Goal: Information Seeking & Learning: Learn about a topic

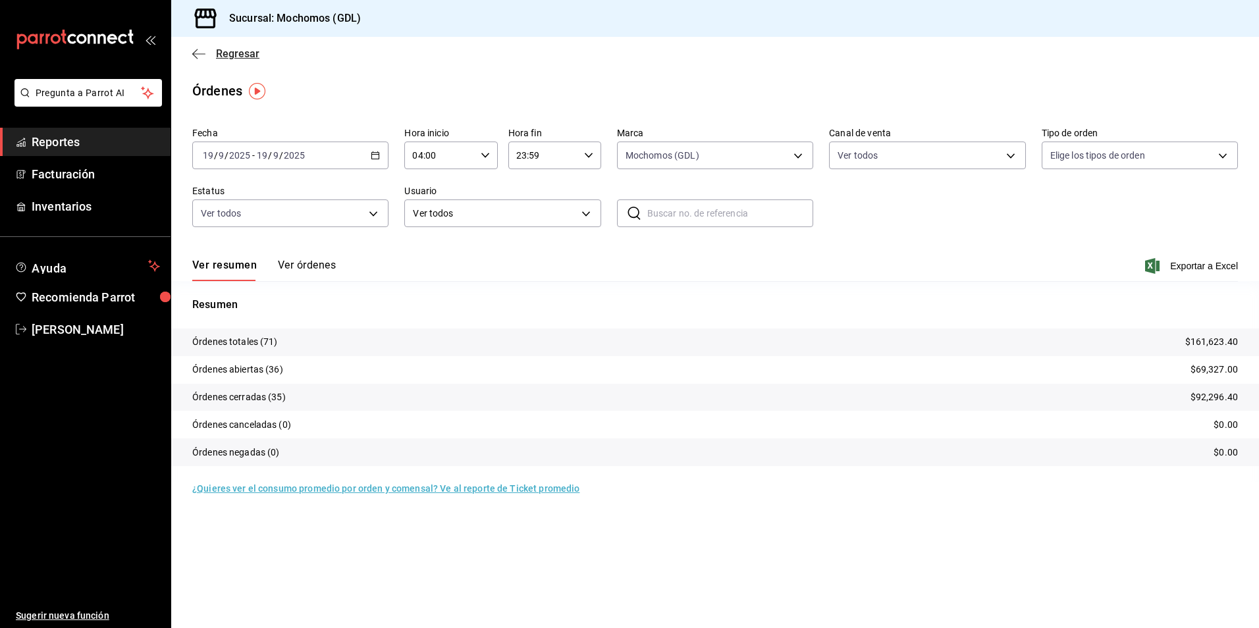
click at [254, 54] on span "Regresar" at bounding box center [237, 53] width 43 height 13
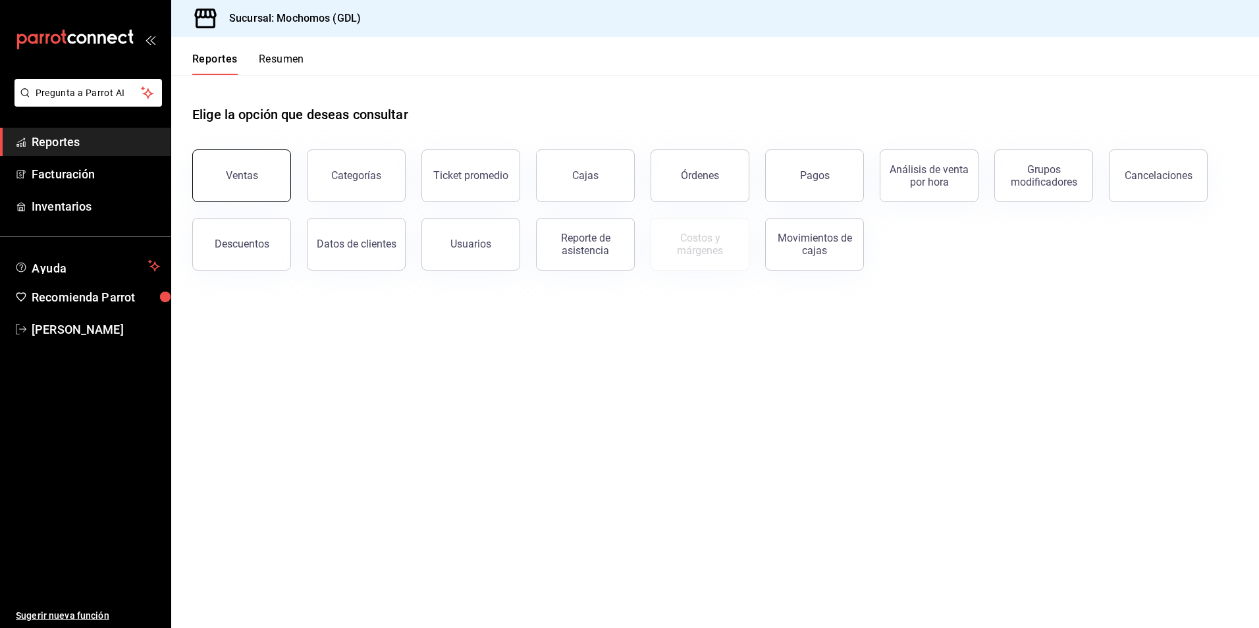
click at [230, 157] on button "Ventas" at bounding box center [241, 175] width 99 height 53
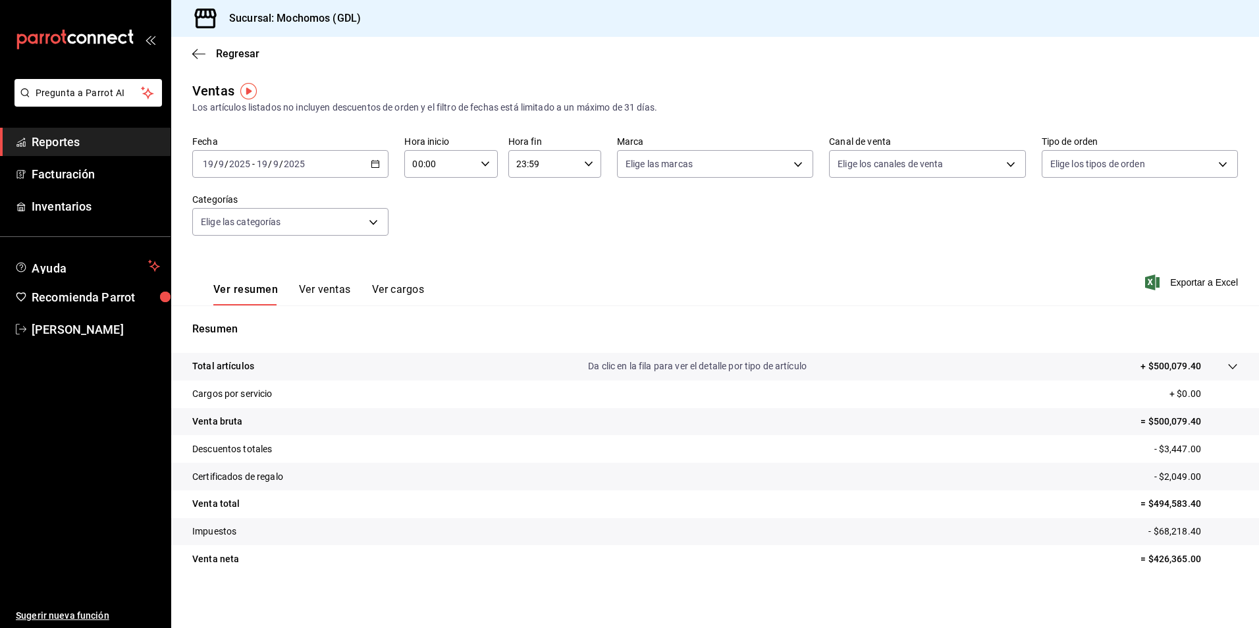
click at [367, 161] on div "[DATE] [DATE] - [DATE] [DATE]" at bounding box center [290, 164] width 196 height 28
click at [262, 319] on span "Rango de fechas" at bounding box center [254, 322] width 102 height 14
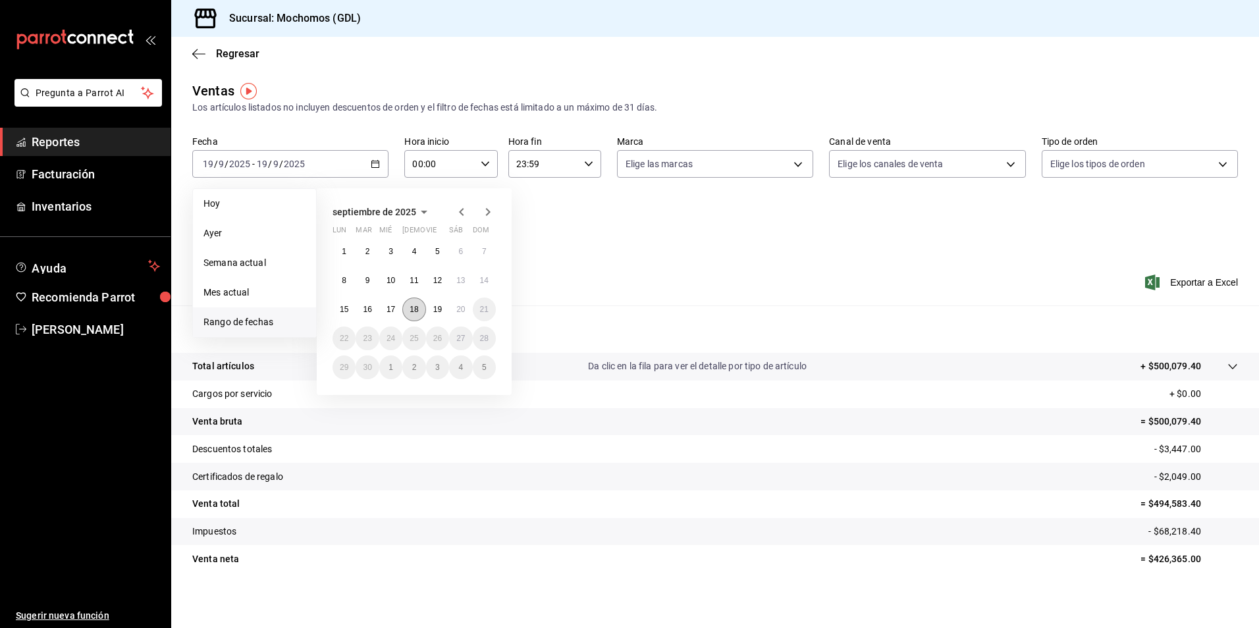
click at [421, 313] on button "18" at bounding box center [413, 310] width 23 height 24
click at [431, 311] on button "19" at bounding box center [437, 310] width 23 height 24
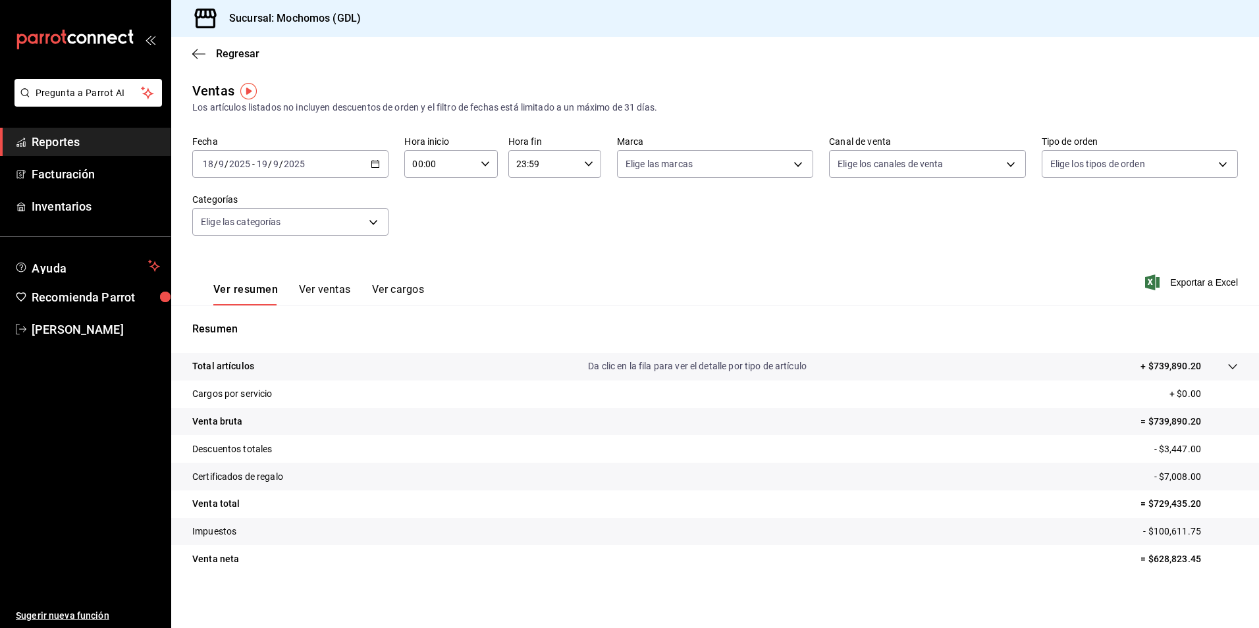
click at [484, 165] on icon "button" at bounding box center [485, 163] width 9 height 9
click at [435, 256] on span "04" at bounding box center [425, 258] width 25 height 11
type input "04:00"
click at [731, 172] on div at bounding box center [629, 314] width 1259 height 628
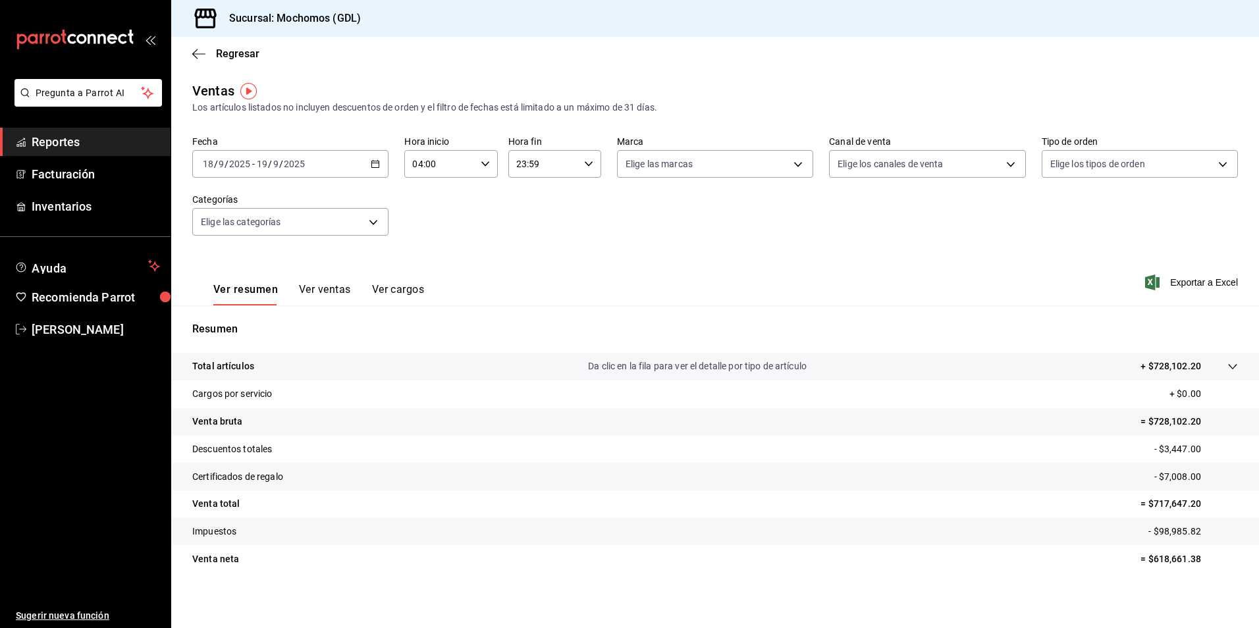
click at [689, 176] on body "Pregunta a Parrot AI Reportes Facturación Inventarios Ayuda Recomienda Parrot […" at bounding box center [629, 314] width 1259 height 628
click at [681, 252] on span "Mochomos (GDL)" at bounding box center [725, 259] width 152 height 14
type input "36c25d4a-7cb0-456c-a434-e981d54830bc"
checkbox input "true"
click at [906, 166] on div at bounding box center [629, 314] width 1259 height 628
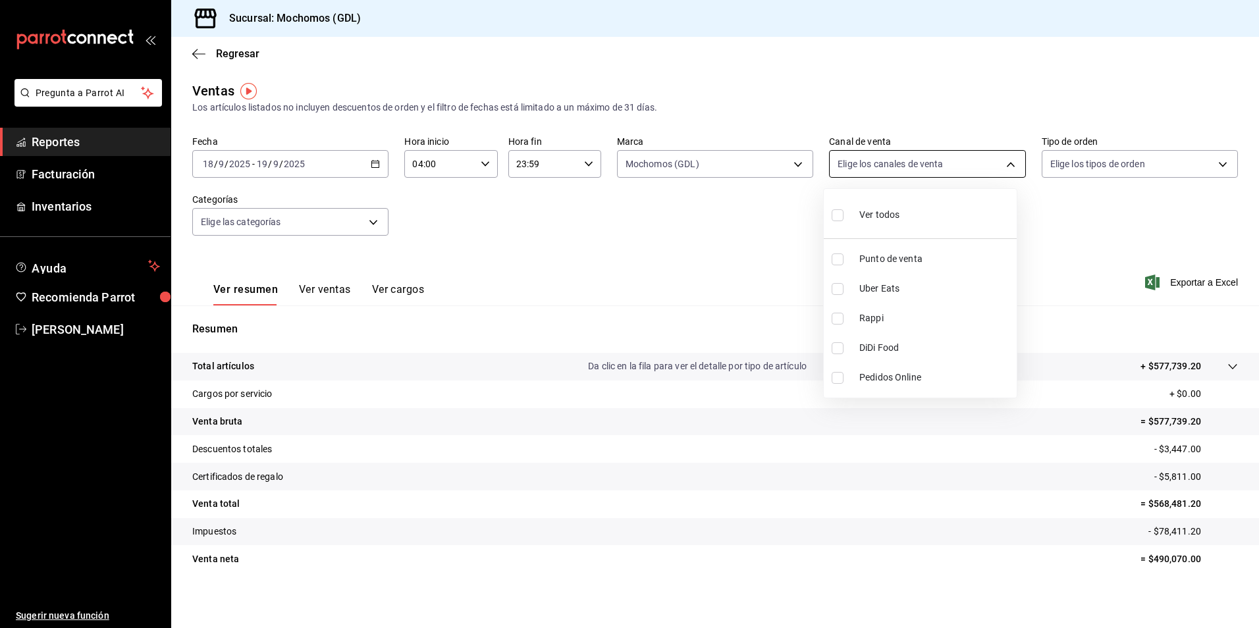
click at [899, 171] on body "Pregunta a Parrot AI Reportes Facturación Inventarios Ayuda Recomienda Parrot […" at bounding box center [629, 314] width 1259 height 628
click at [868, 203] on div "Ver todos" at bounding box center [866, 213] width 68 height 28
type input "PARROT,UBER_EATS,RAPPI,DIDI_FOOD,ONLINE"
checkbox input "true"
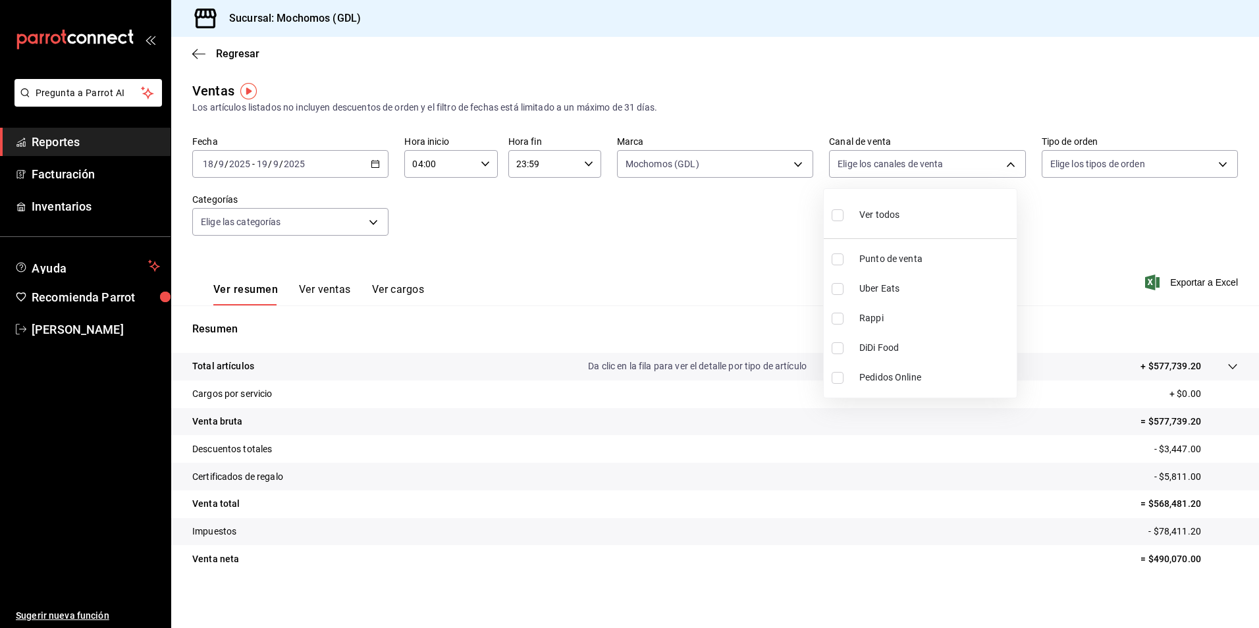
checkbox input "true"
click at [1063, 167] on div at bounding box center [629, 314] width 1259 height 628
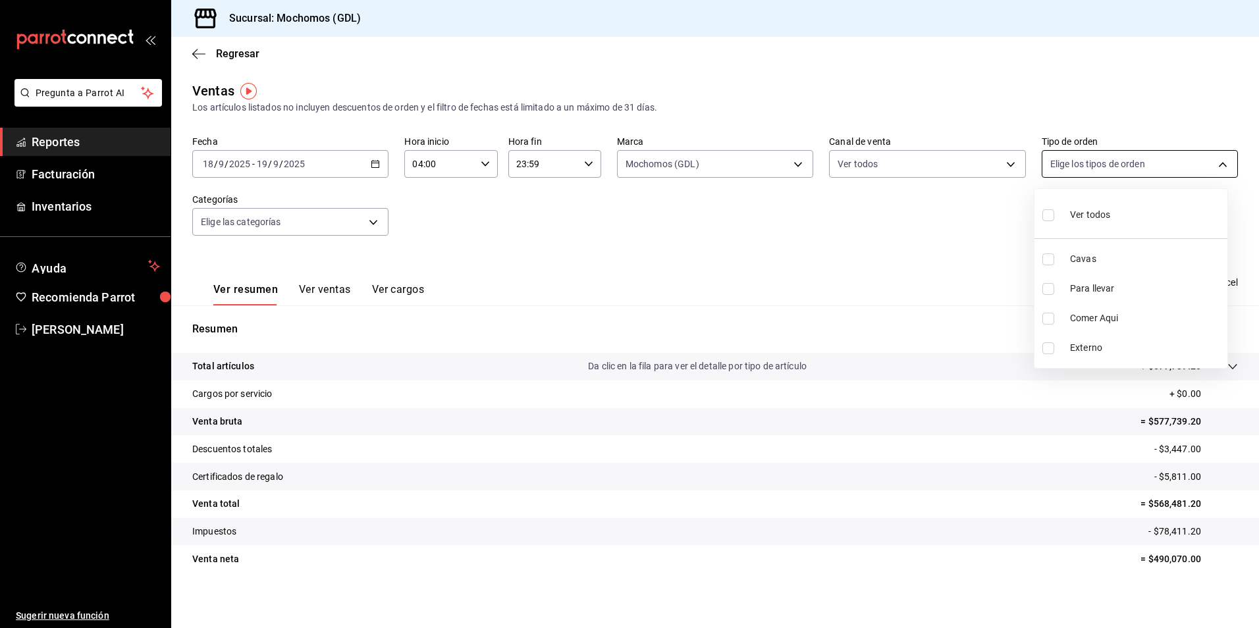
click at [1057, 167] on body "Pregunta a Parrot AI Reportes Facturación Inventarios Ayuda Recomienda Parrot […" at bounding box center [629, 314] width 1259 height 628
click at [1048, 225] on div "Ver todos" at bounding box center [1076, 213] width 68 height 28
type input "c3d0baef-30c0-4718-9d76-caab43e27316,13c4cc4a-99d2-42c0-ba96-c3de8c08c13d,7b791…"
checkbox input "true"
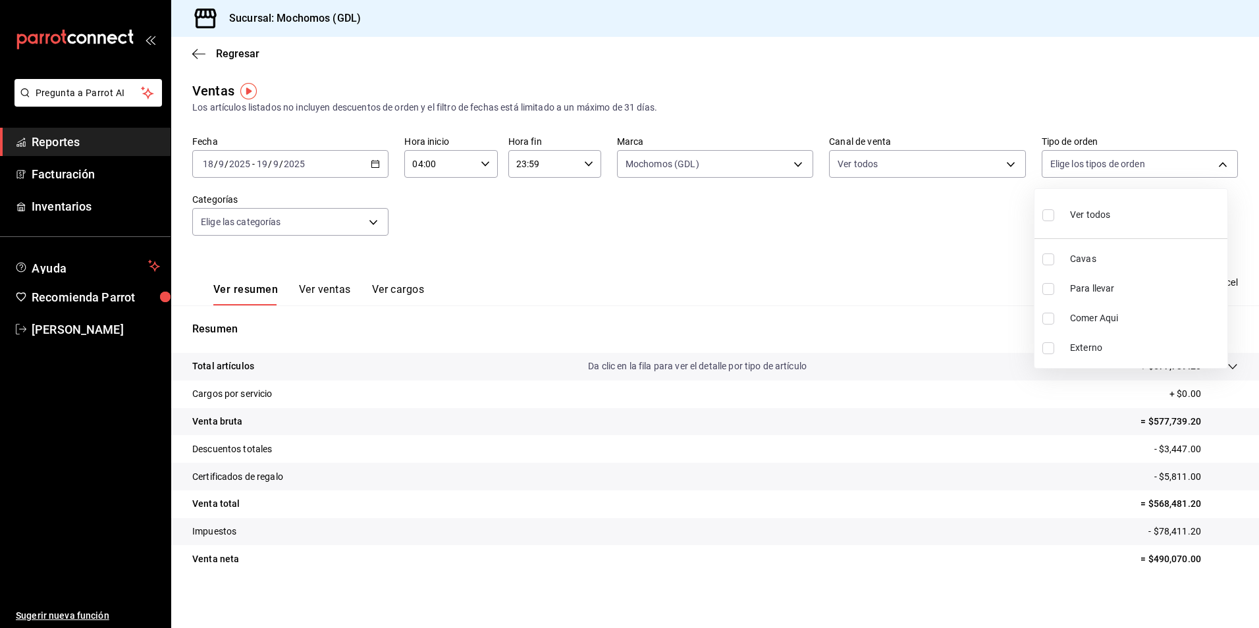
checkbox input "true"
click at [360, 227] on div at bounding box center [629, 314] width 1259 height 628
click at [367, 225] on body "Pregunta a Parrot AI Reportes Facturación Inventarios Ayuda Recomienda Parrot […" at bounding box center [629, 314] width 1259 height 628
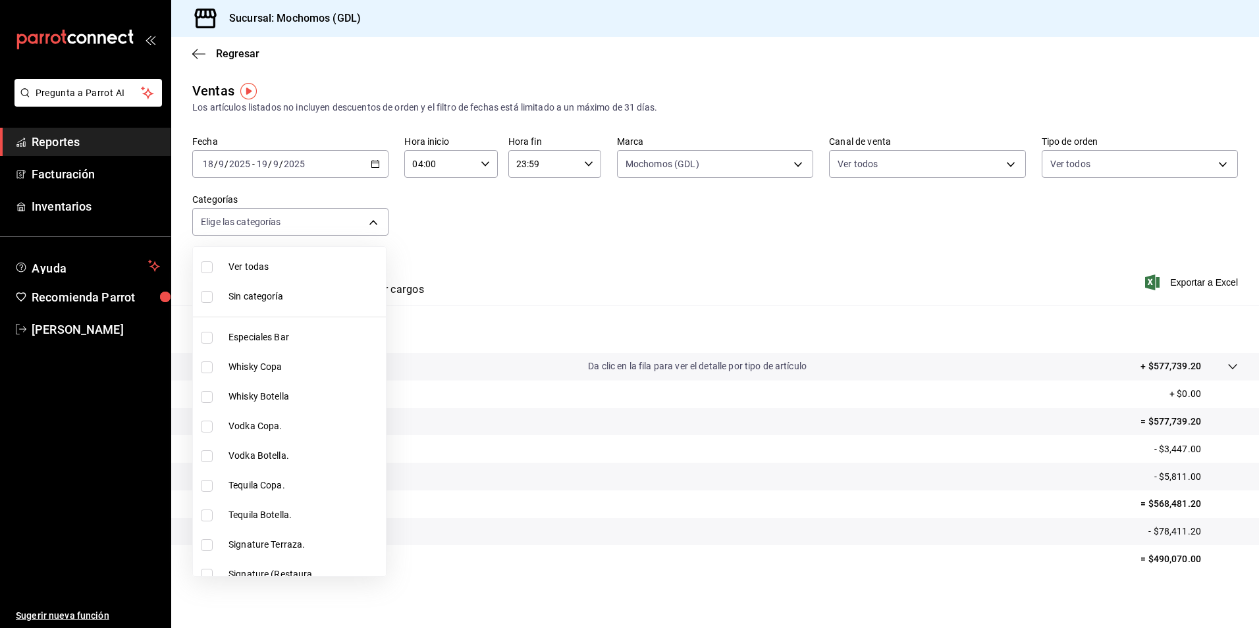
click at [311, 263] on span "Ver todas" at bounding box center [304, 267] width 152 height 14
type input "c0db8a99-aef8-4e9c-862d-72763fc5d605,0e6da5ad-e1ed-4623-8a7f-4db137866549,4ba6e…"
checkbox input "true"
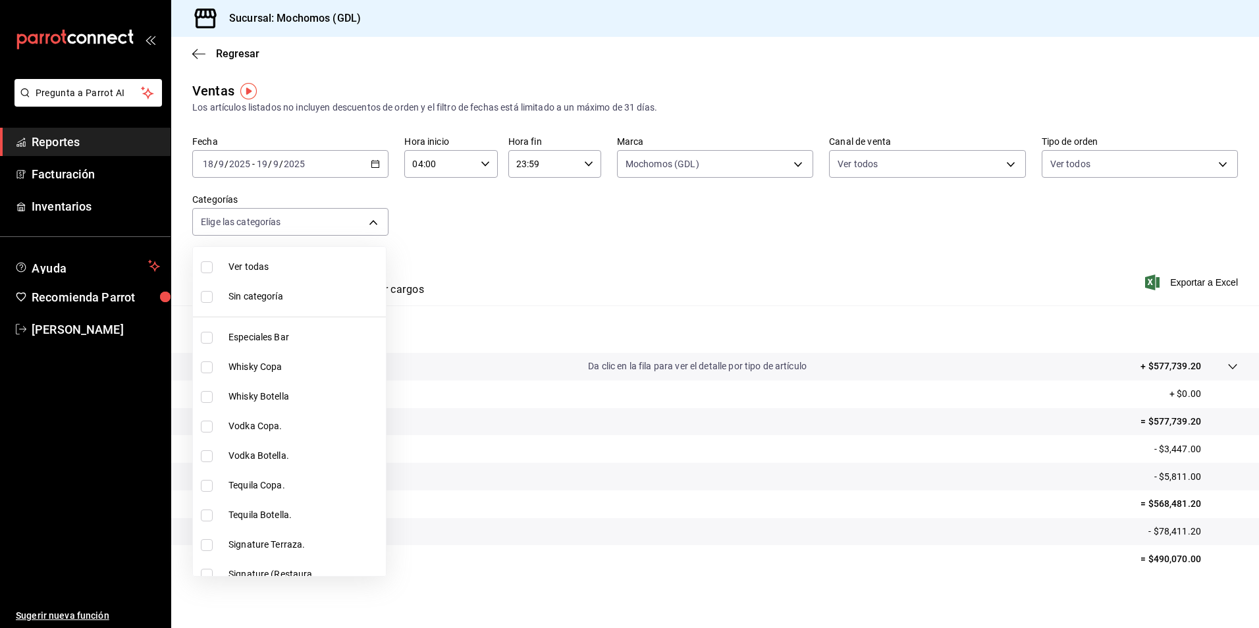
checkbox input "true"
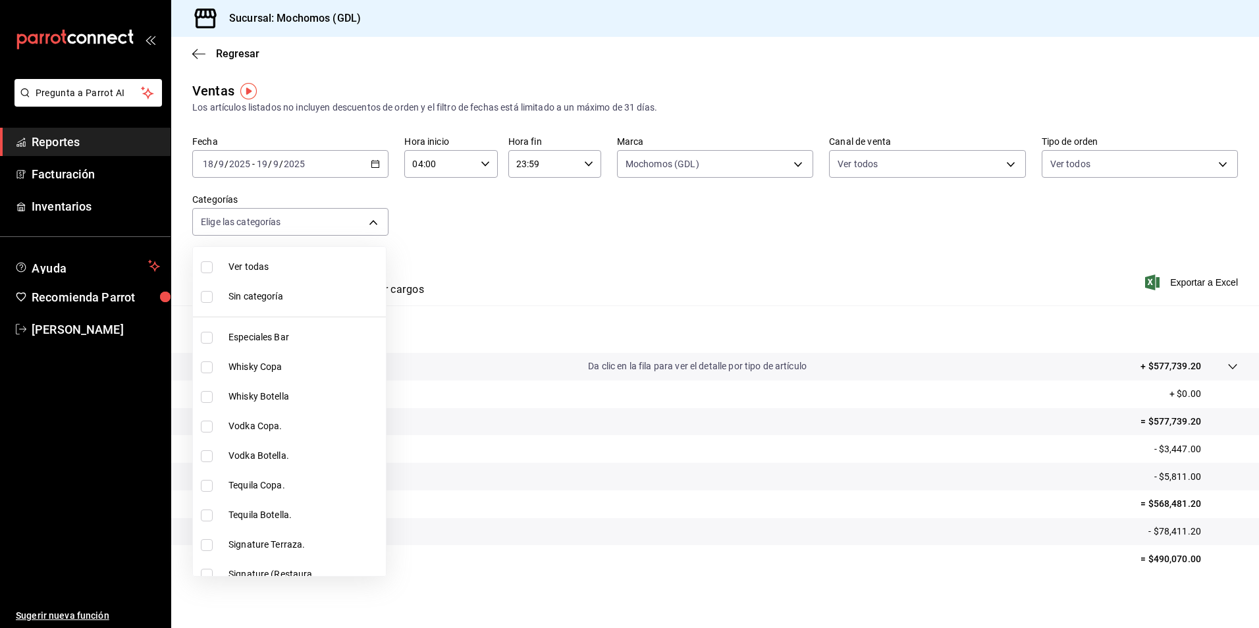
checkbox input "true"
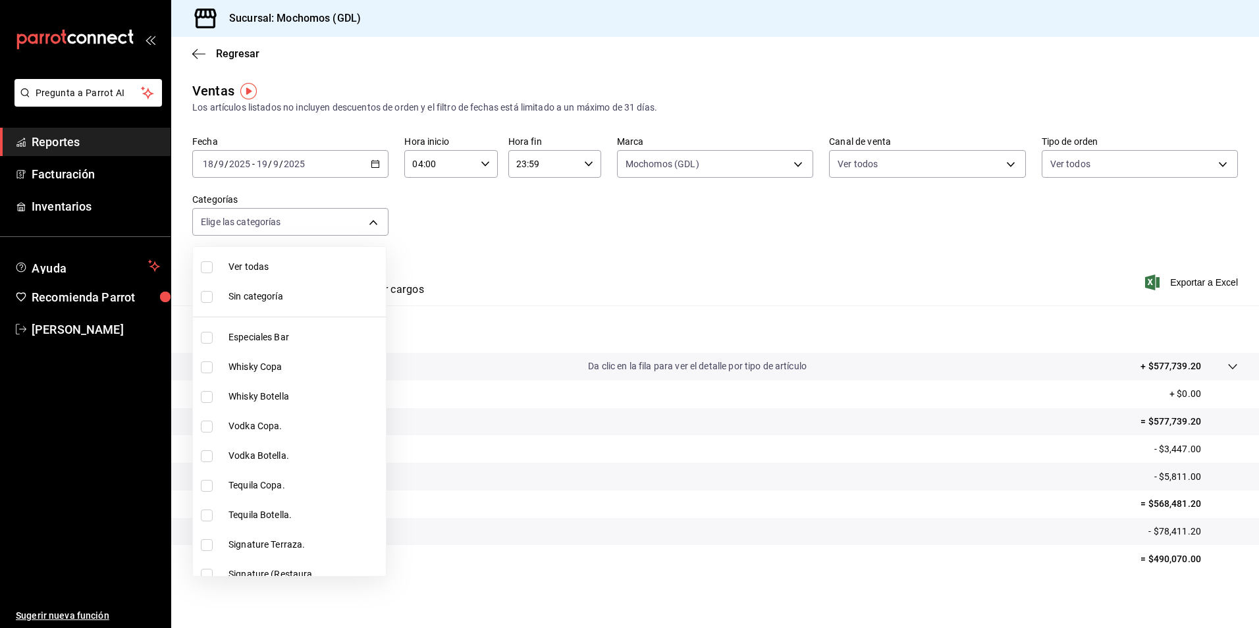
checkbox input "true"
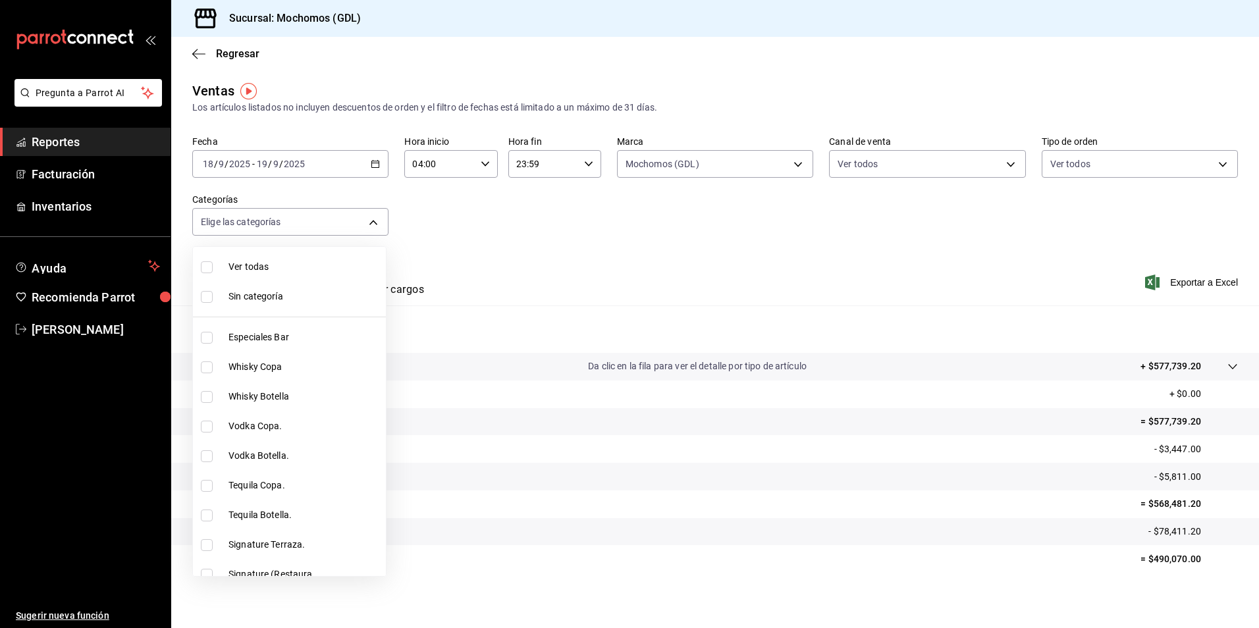
checkbox input "true"
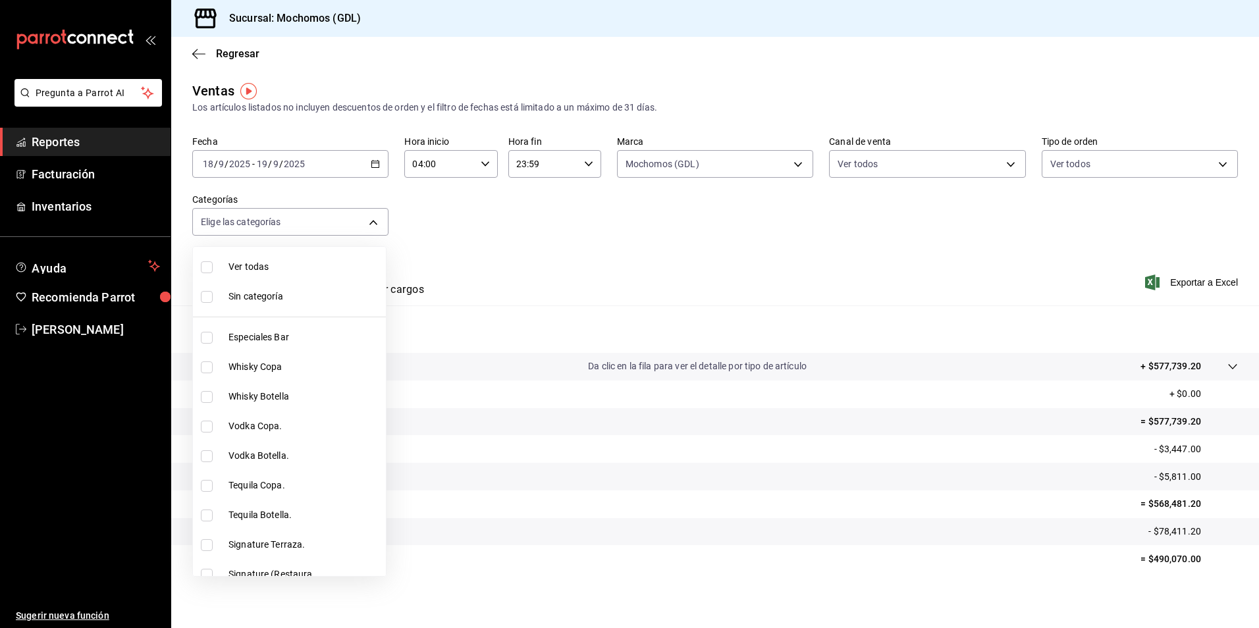
checkbox input "true"
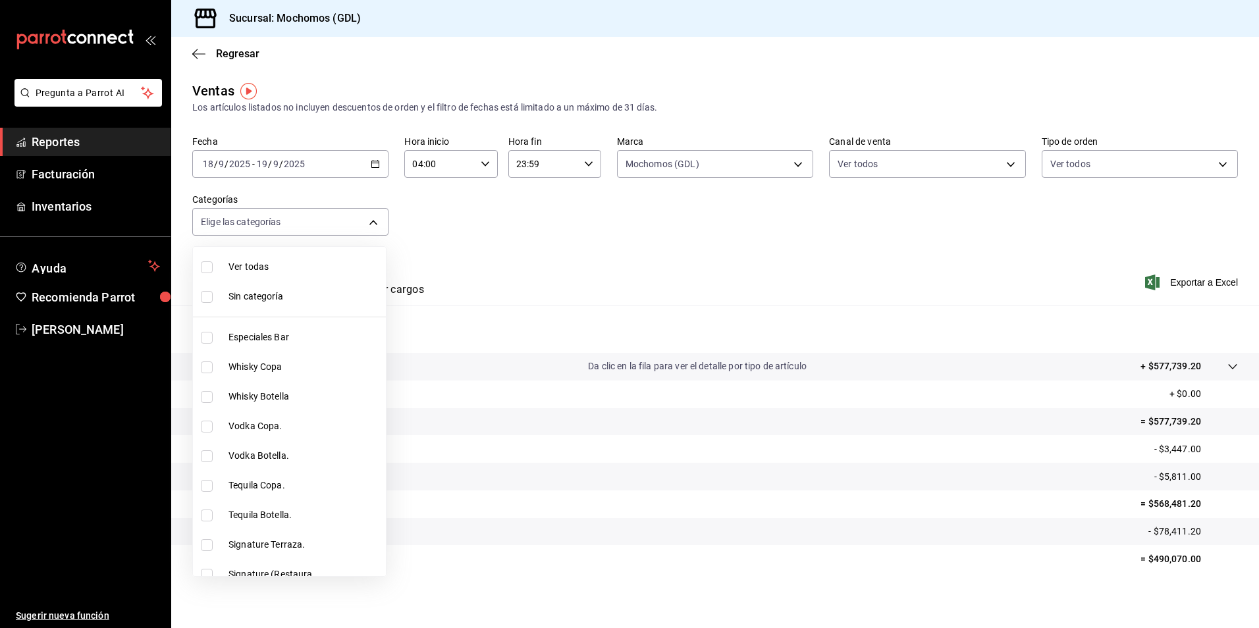
checkbox input "true"
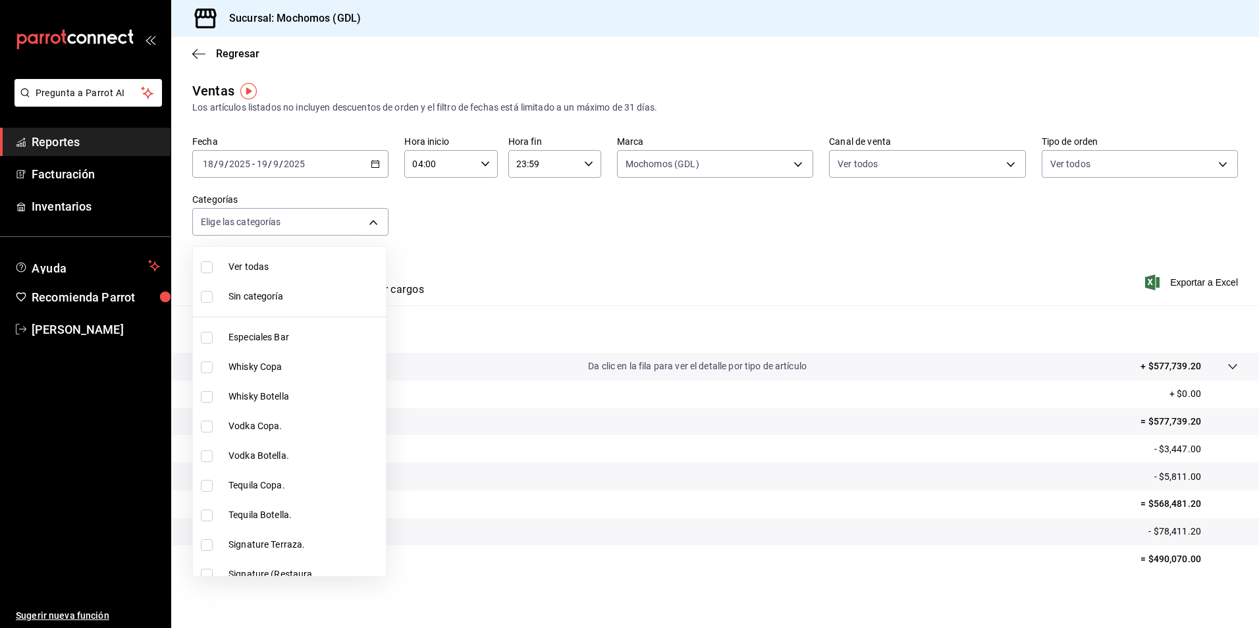
checkbox input "true"
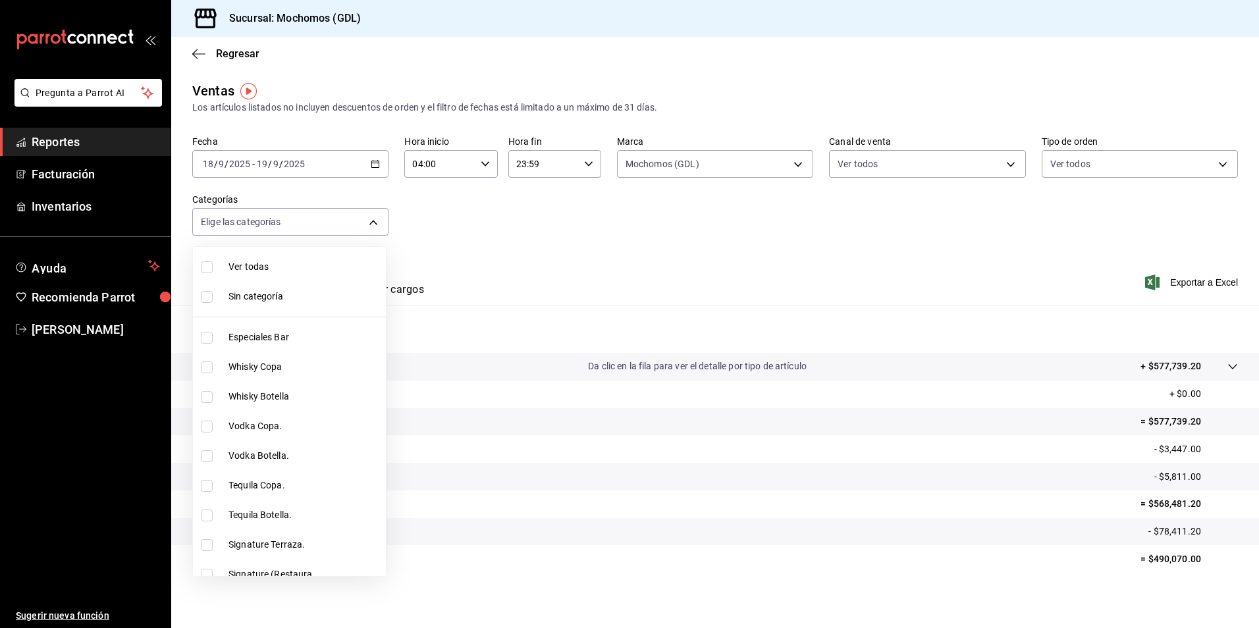
checkbox input "true"
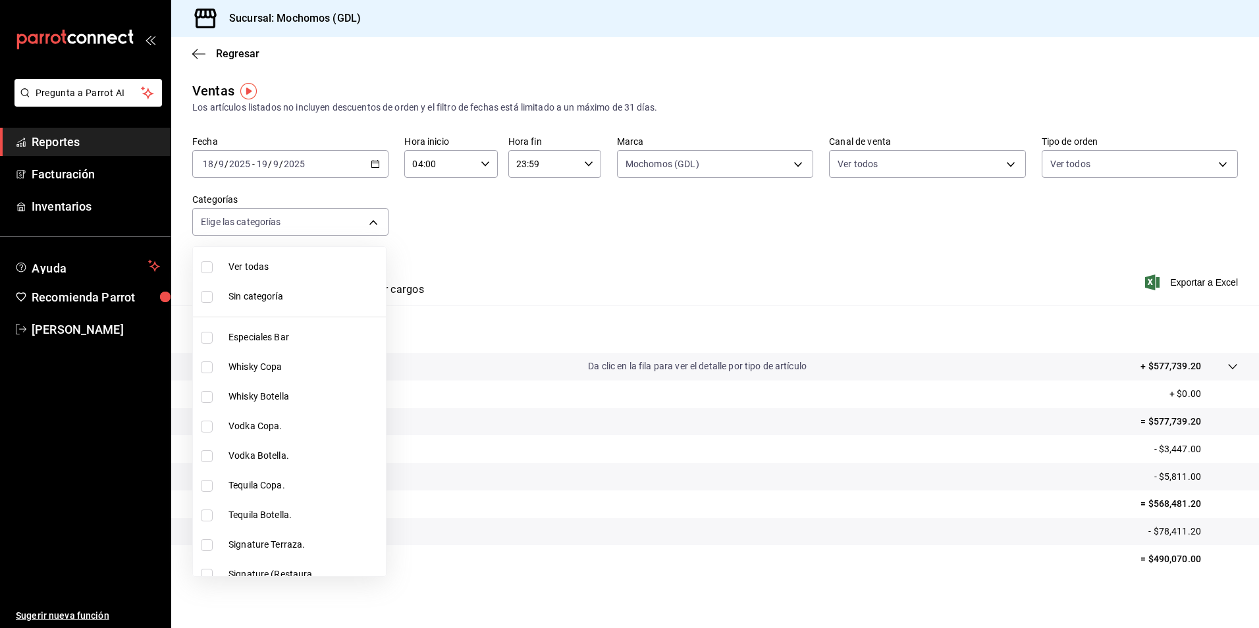
checkbox input "true"
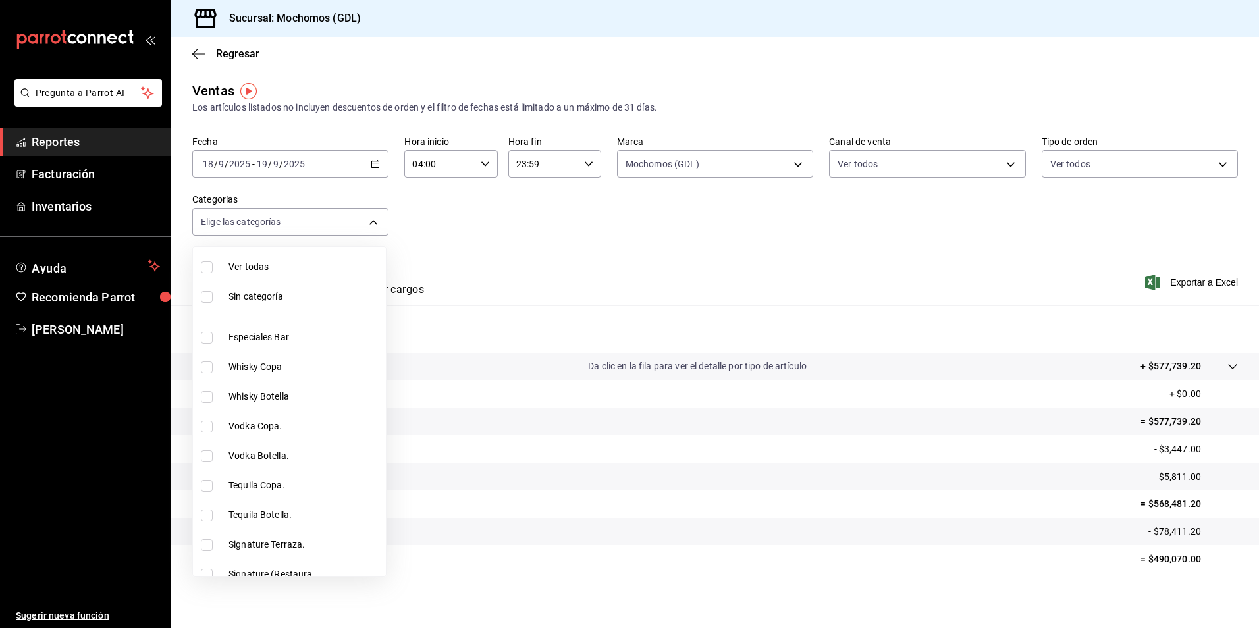
checkbox input "true"
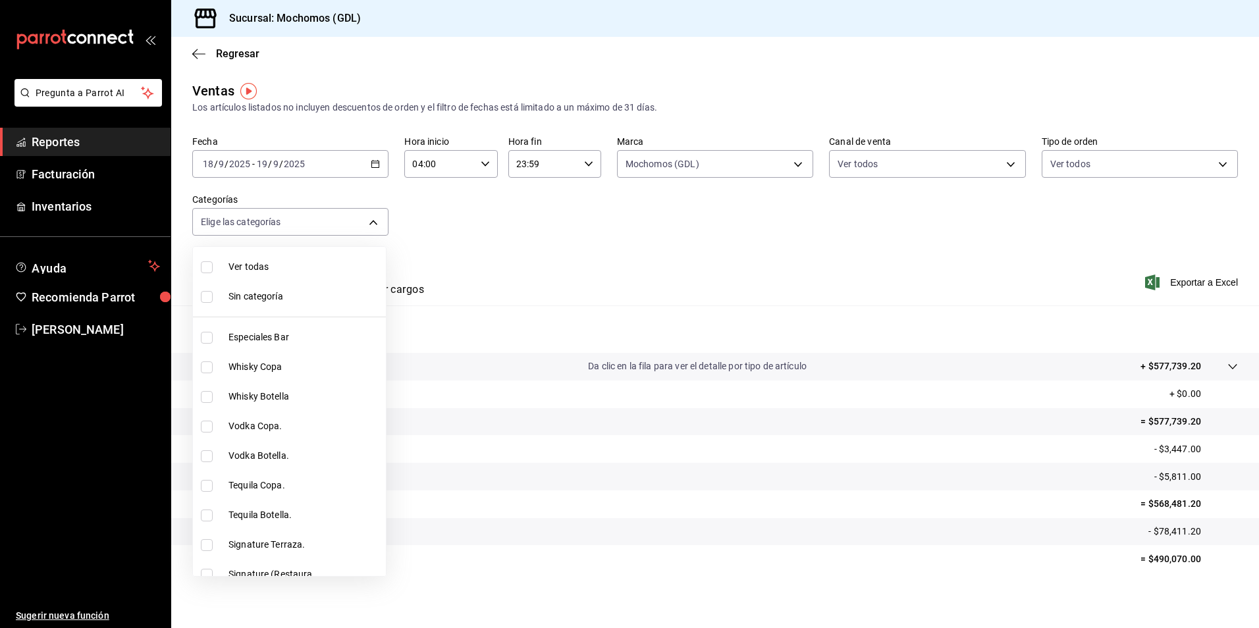
checkbox input "true"
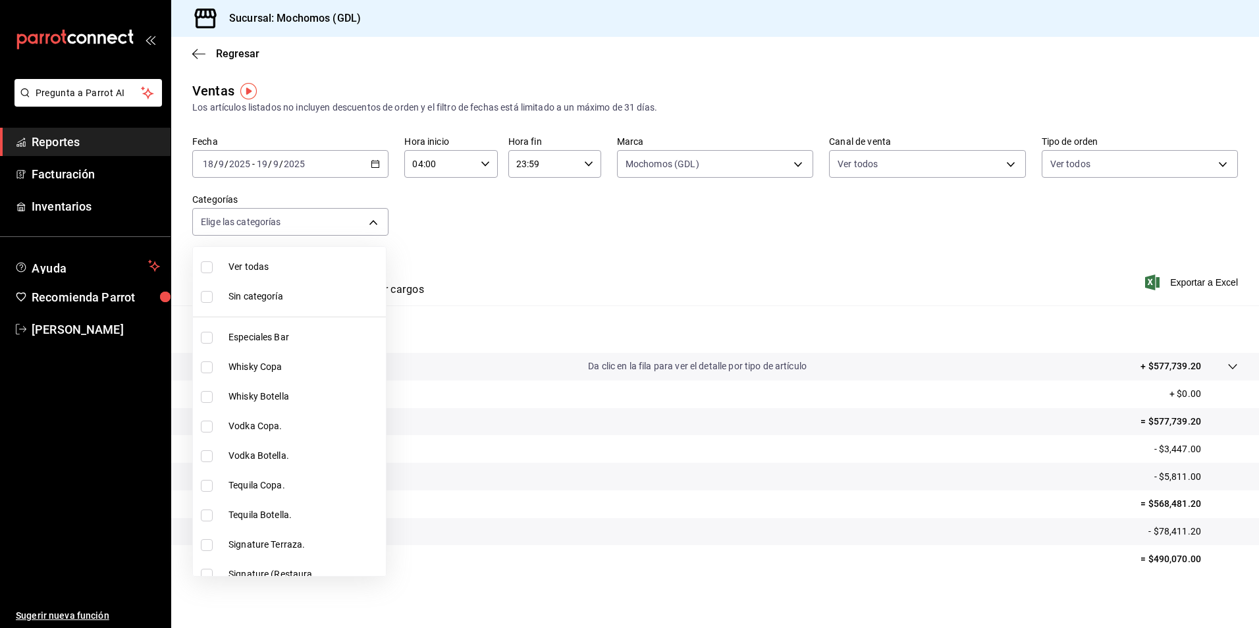
checkbox input "true"
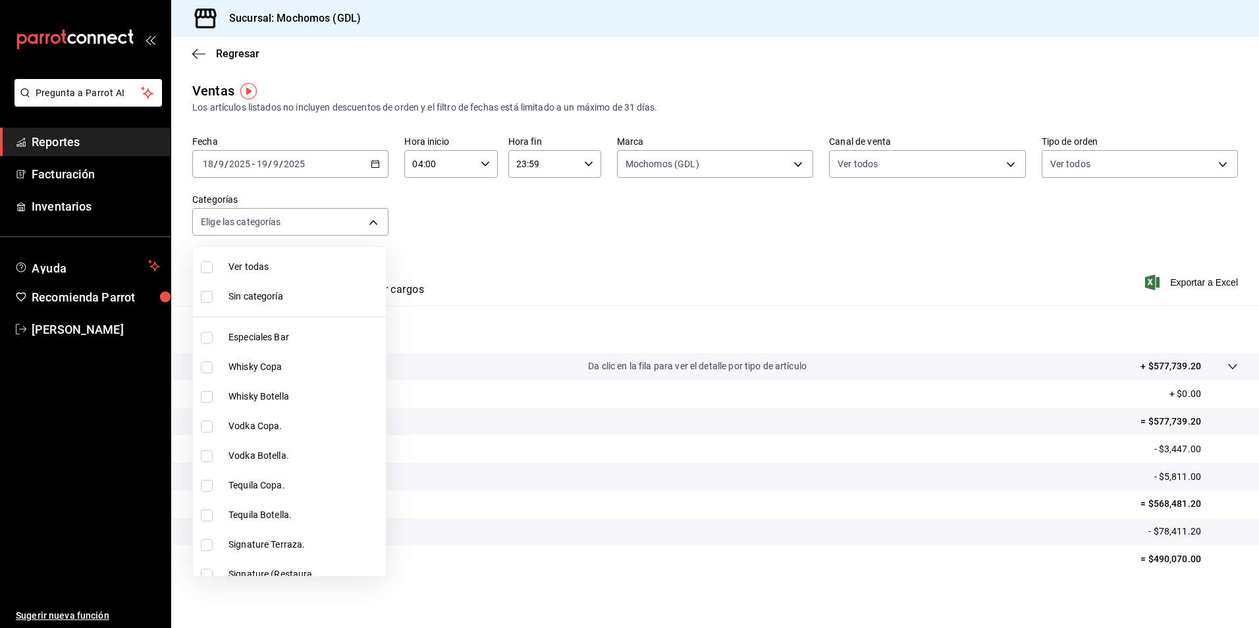
checkbox input "true"
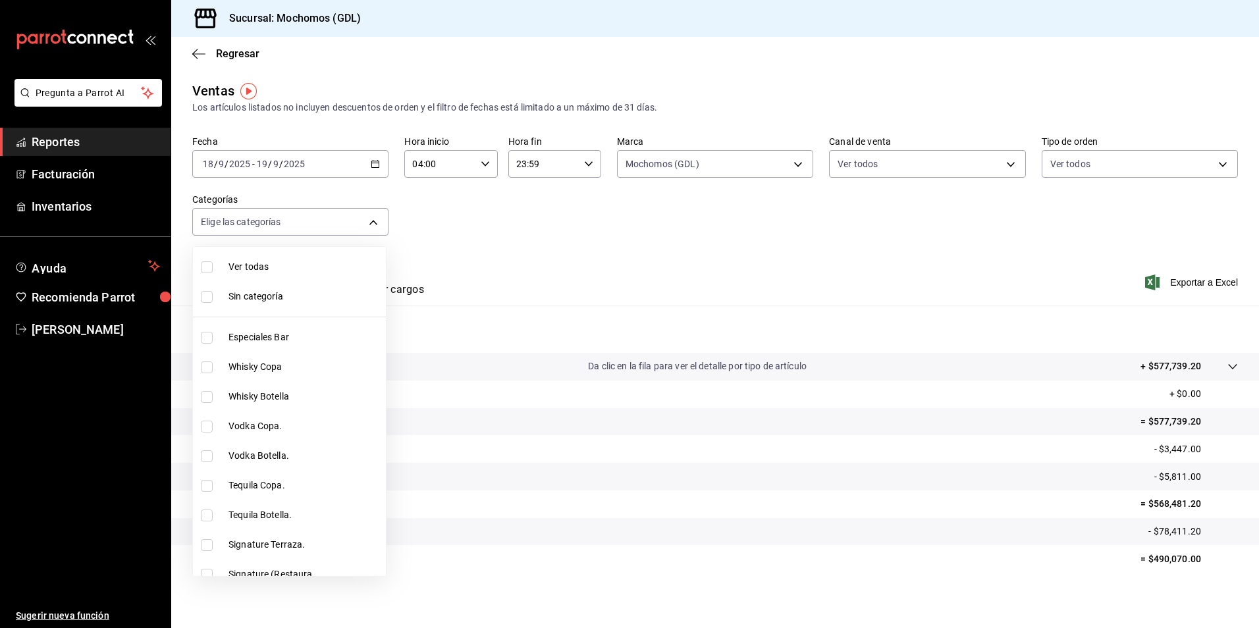
checkbox input "true"
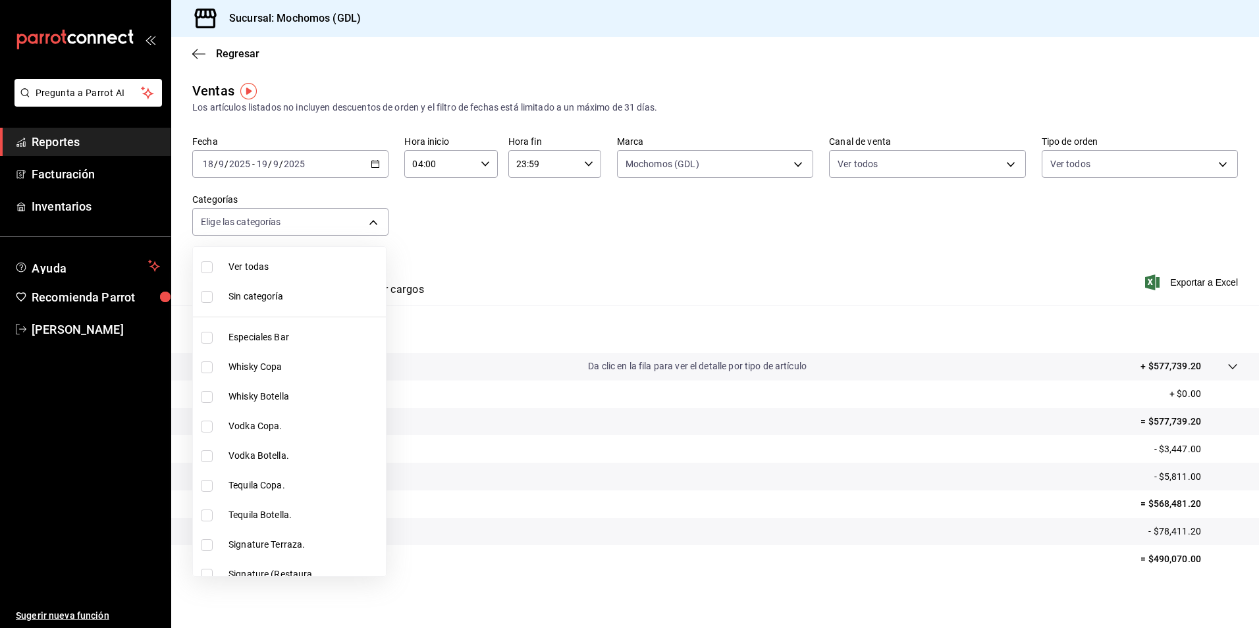
checkbox input "true"
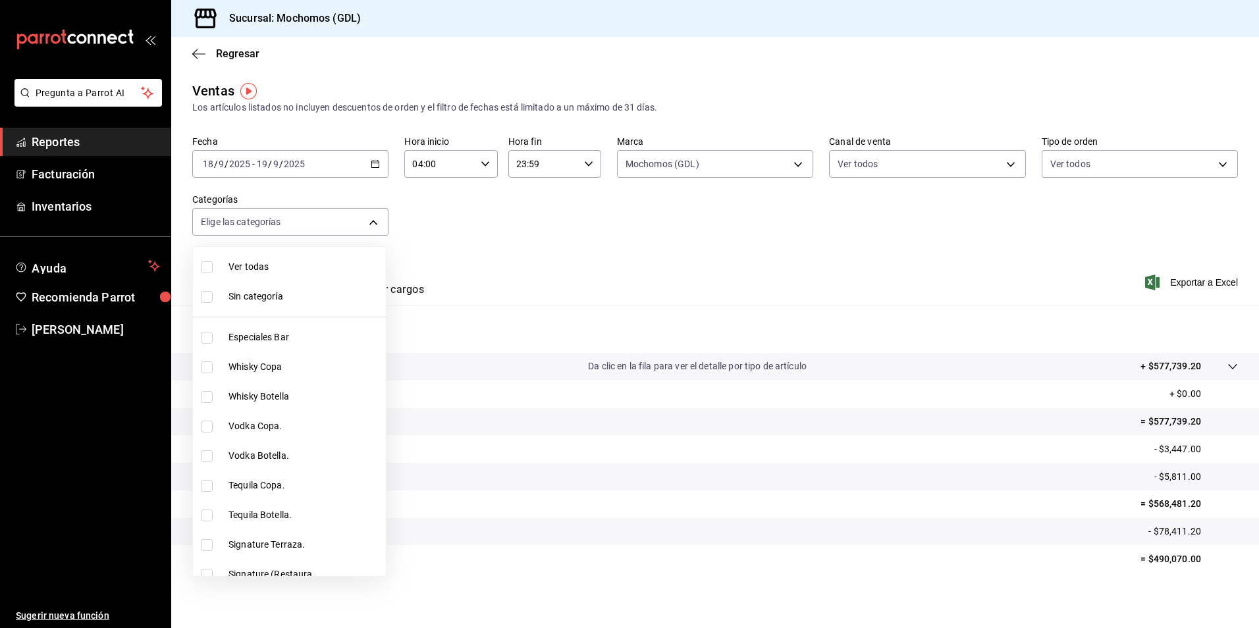
checkbox input "true"
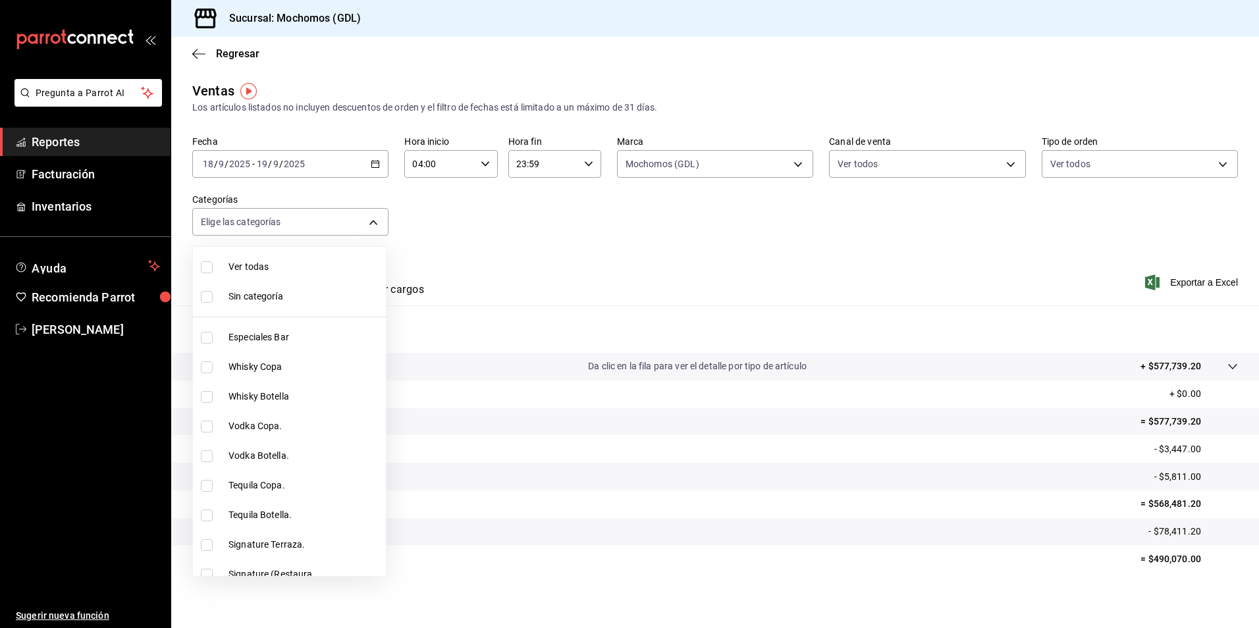
checkbox input "true"
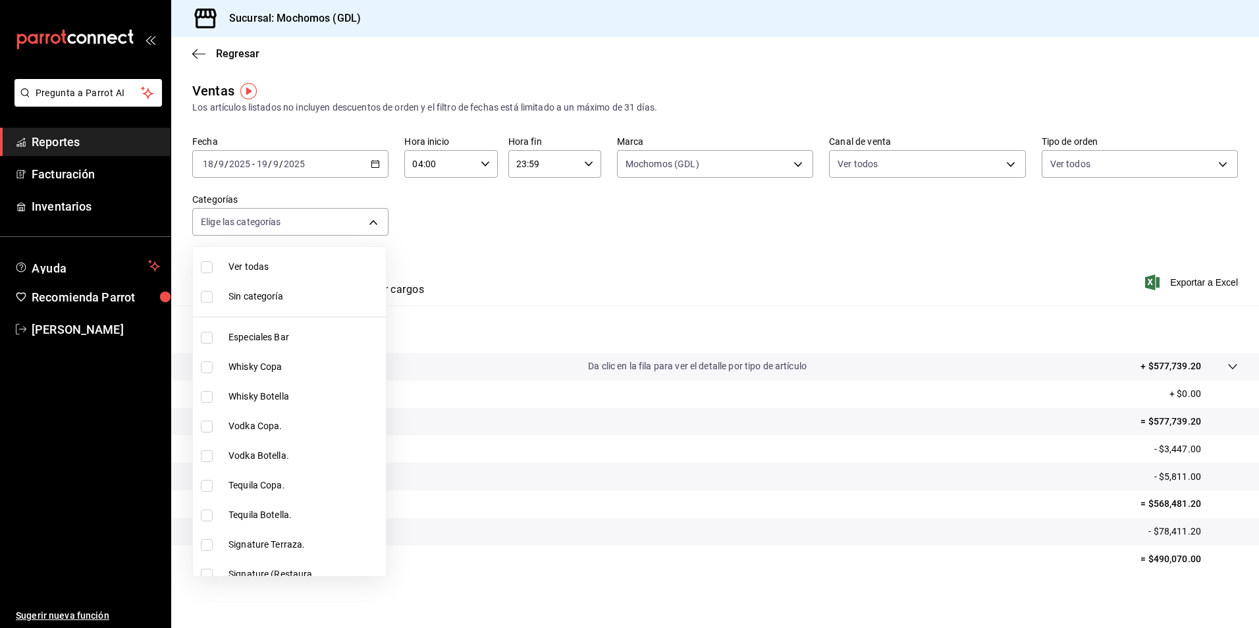
checkbox input "true"
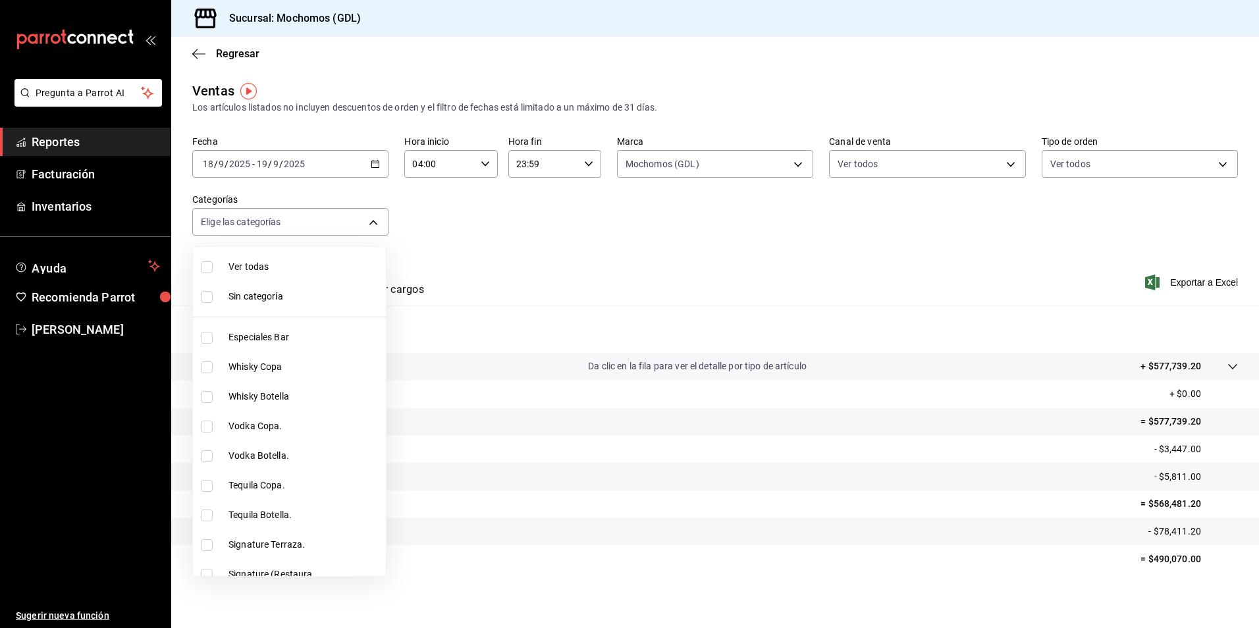
checkbox input "true"
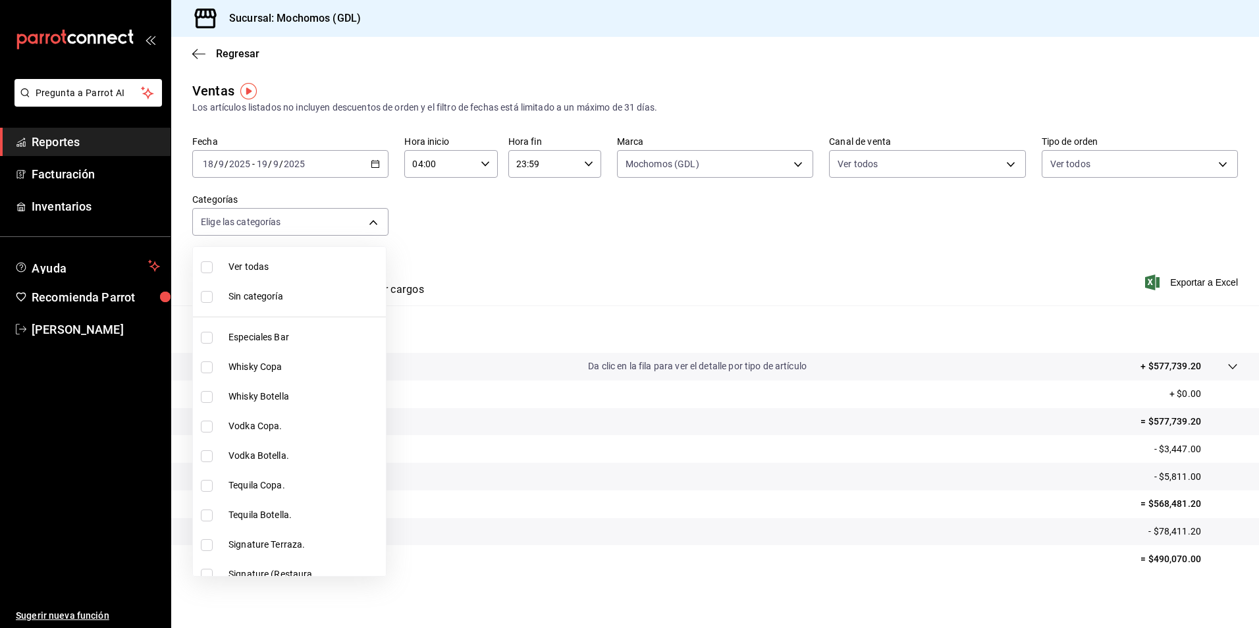
checkbox input "true"
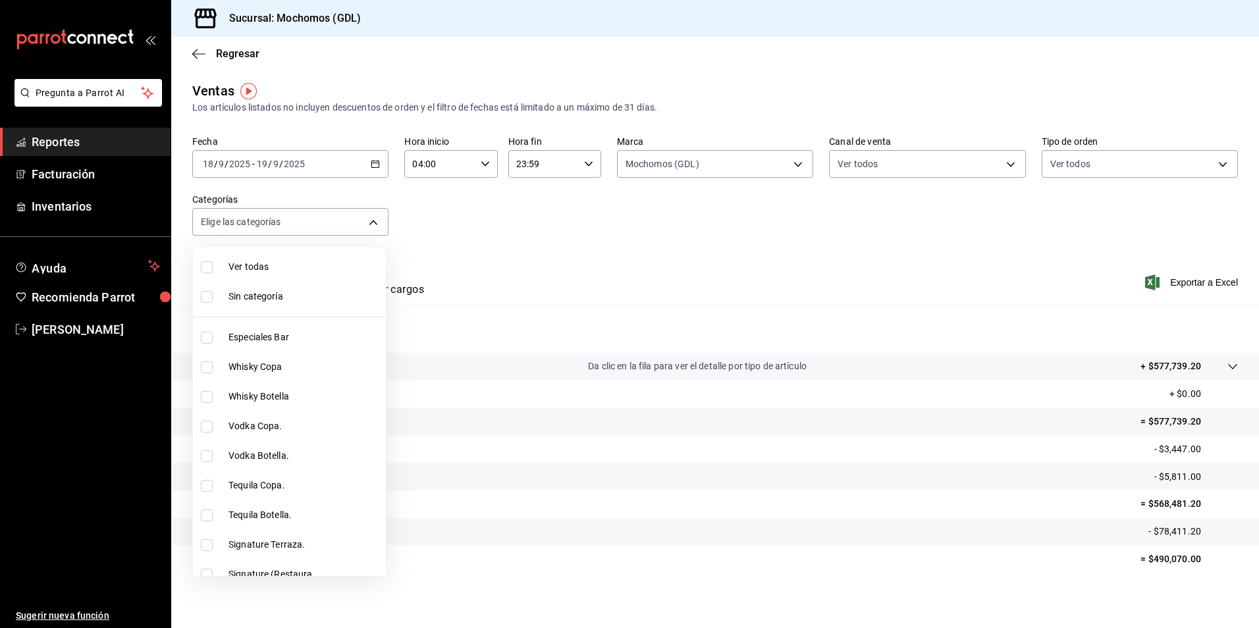
checkbox input "true"
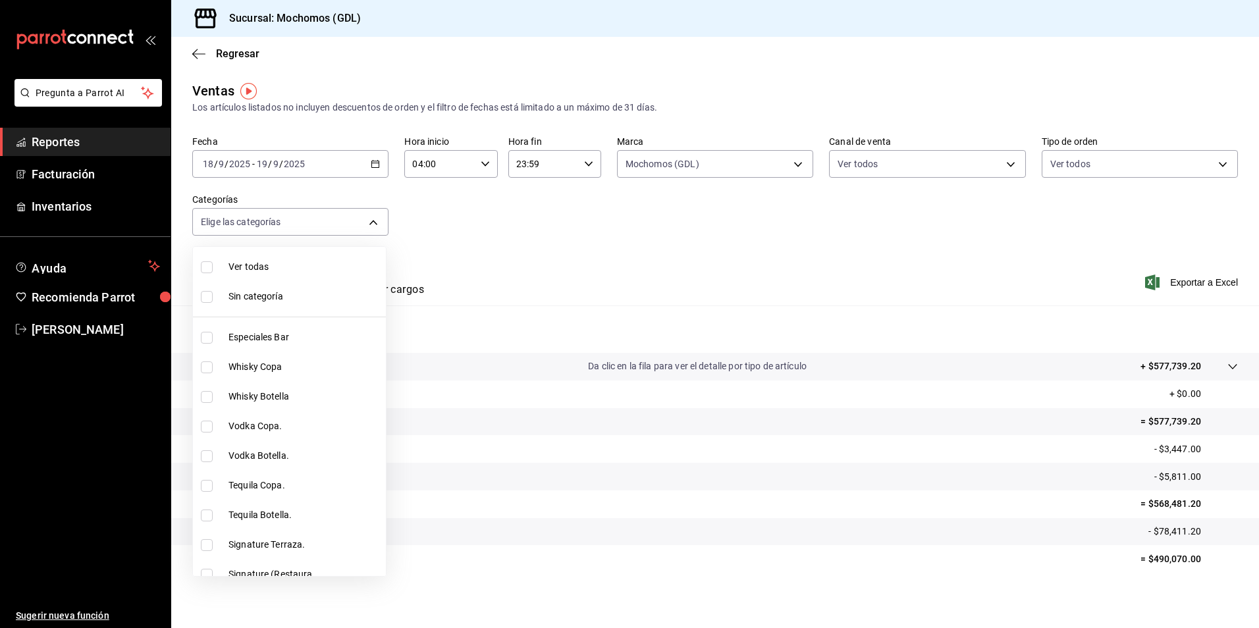
checkbox input "true"
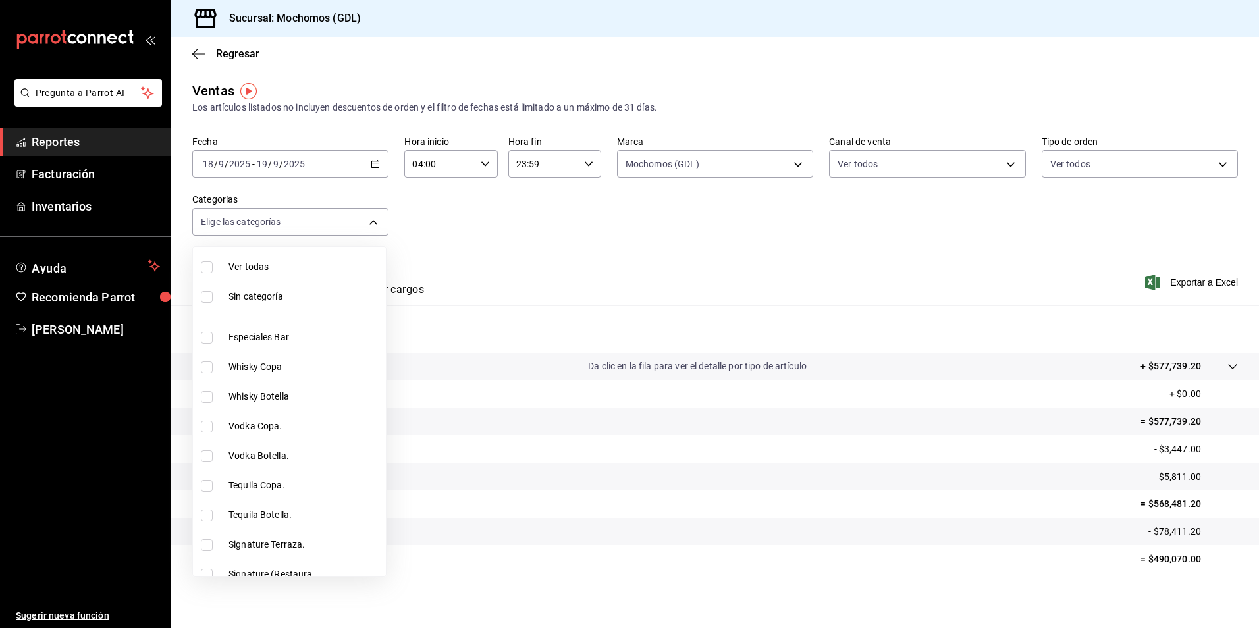
checkbox input "true"
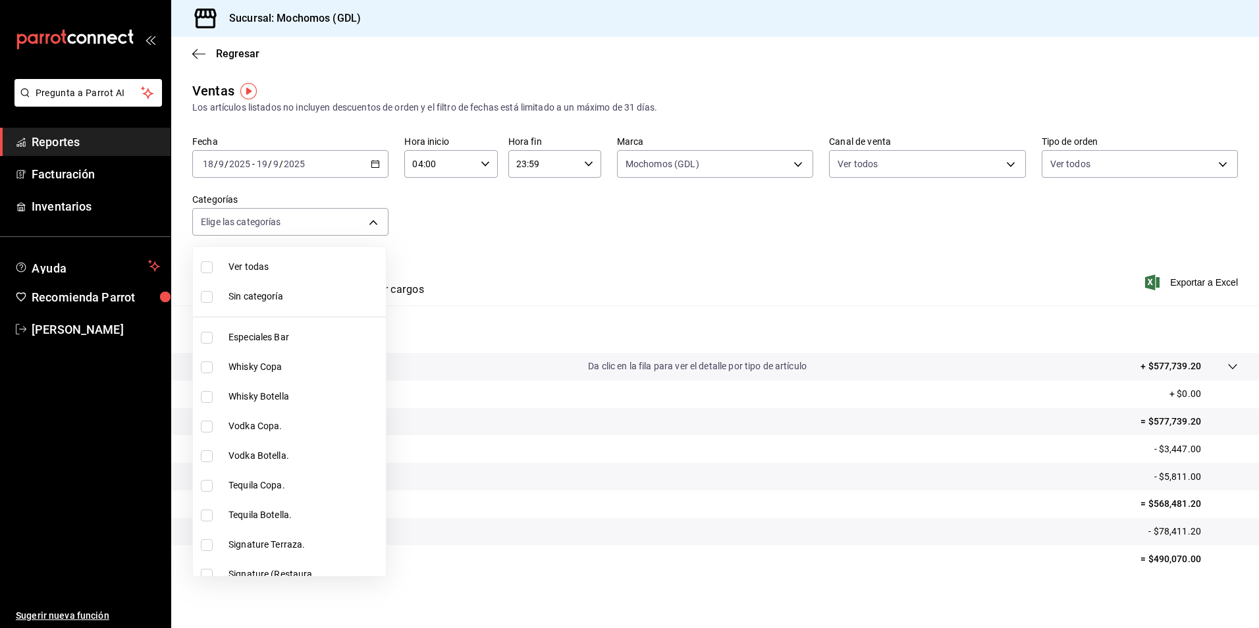
checkbox input "true"
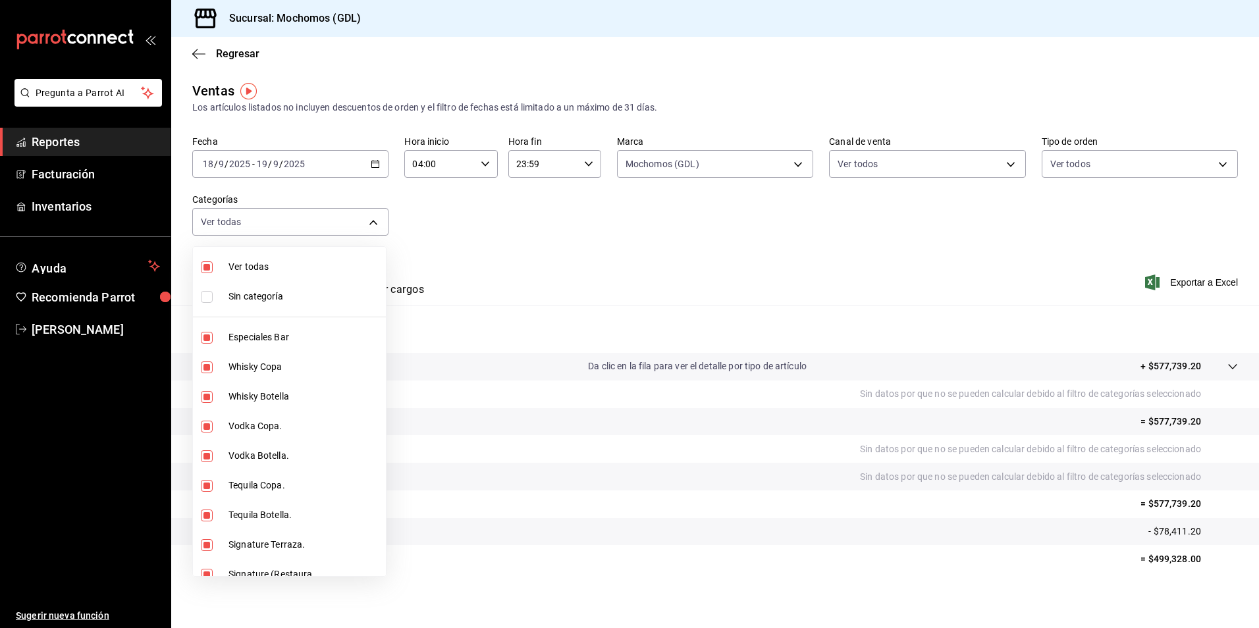
click at [250, 294] on span "Sin categoría" at bounding box center [304, 297] width 152 height 14
checkbox input "true"
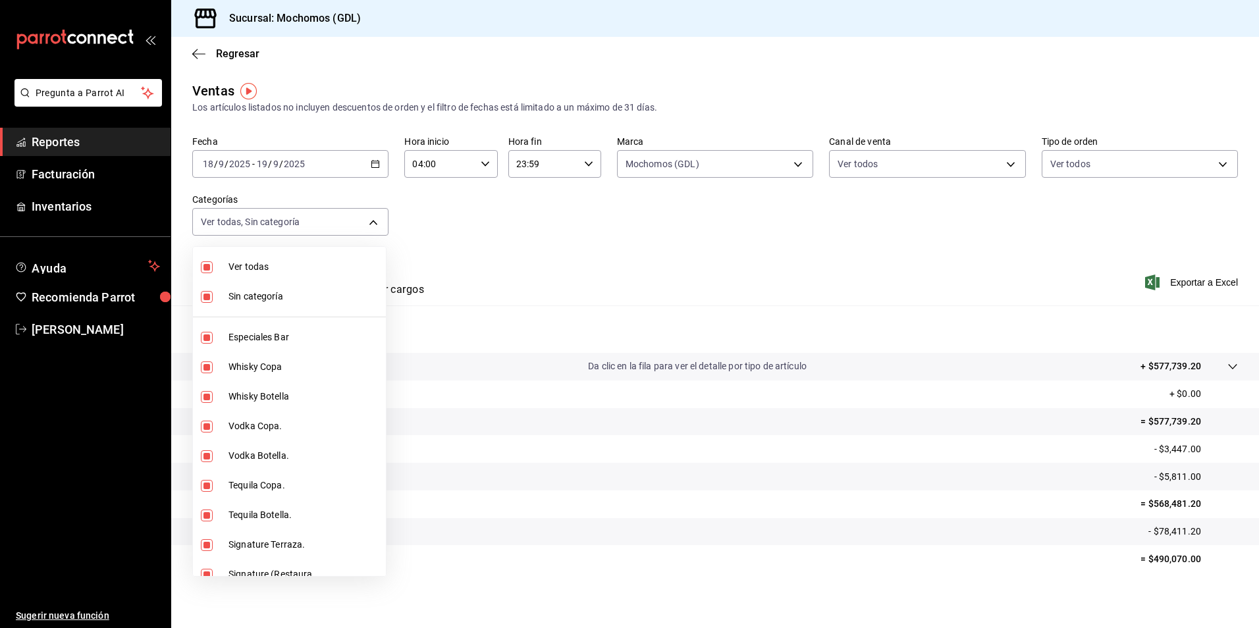
click at [377, 167] on div at bounding box center [629, 314] width 1259 height 628
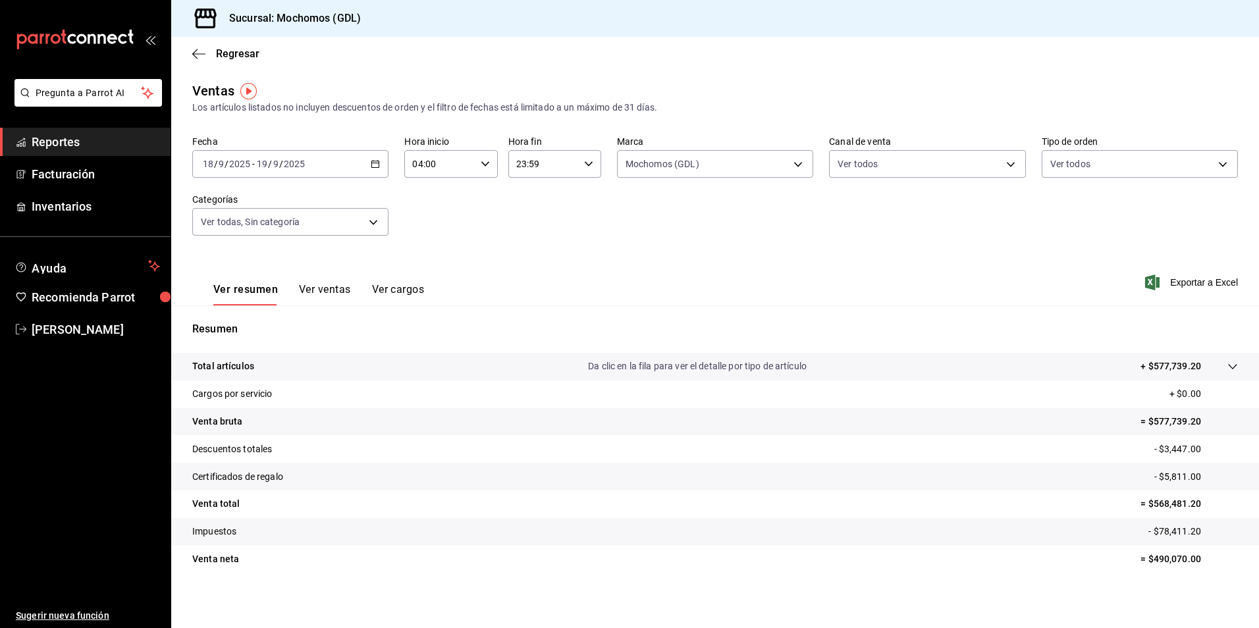
click at [379, 166] on div "[DATE] [DATE] - [DATE] [DATE]" at bounding box center [290, 164] width 196 height 28
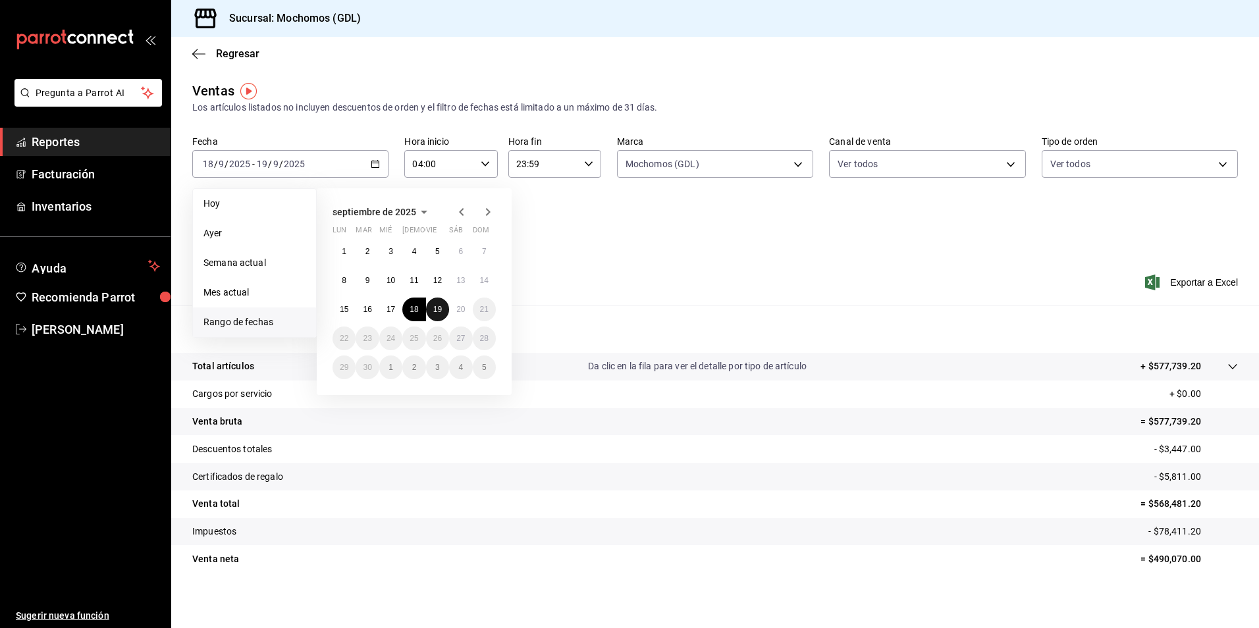
click at [433, 309] on abbr "19" at bounding box center [437, 309] width 9 height 9
click at [453, 309] on button "20" at bounding box center [460, 310] width 23 height 24
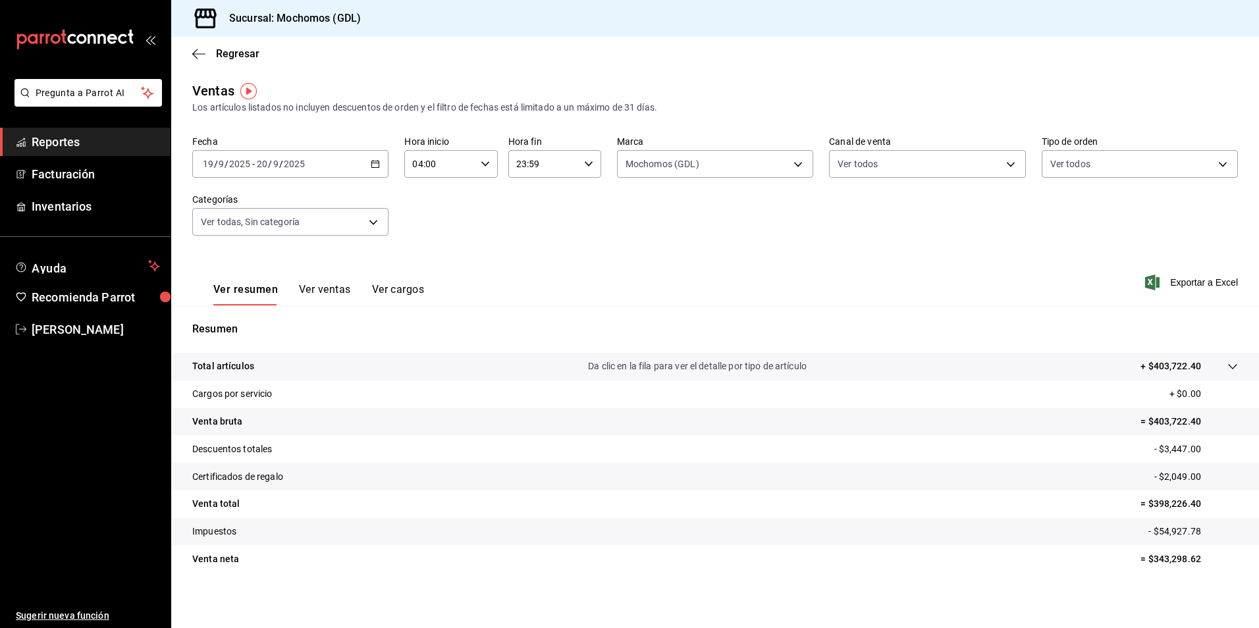
click at [625, 259] on div "Ver resumen Ver ventas Ver cargos Exportar a Excel" at bounding box center [715, 279] width 1088 height 54
